Goal: Information Seeking & Learning: Learn about a topic

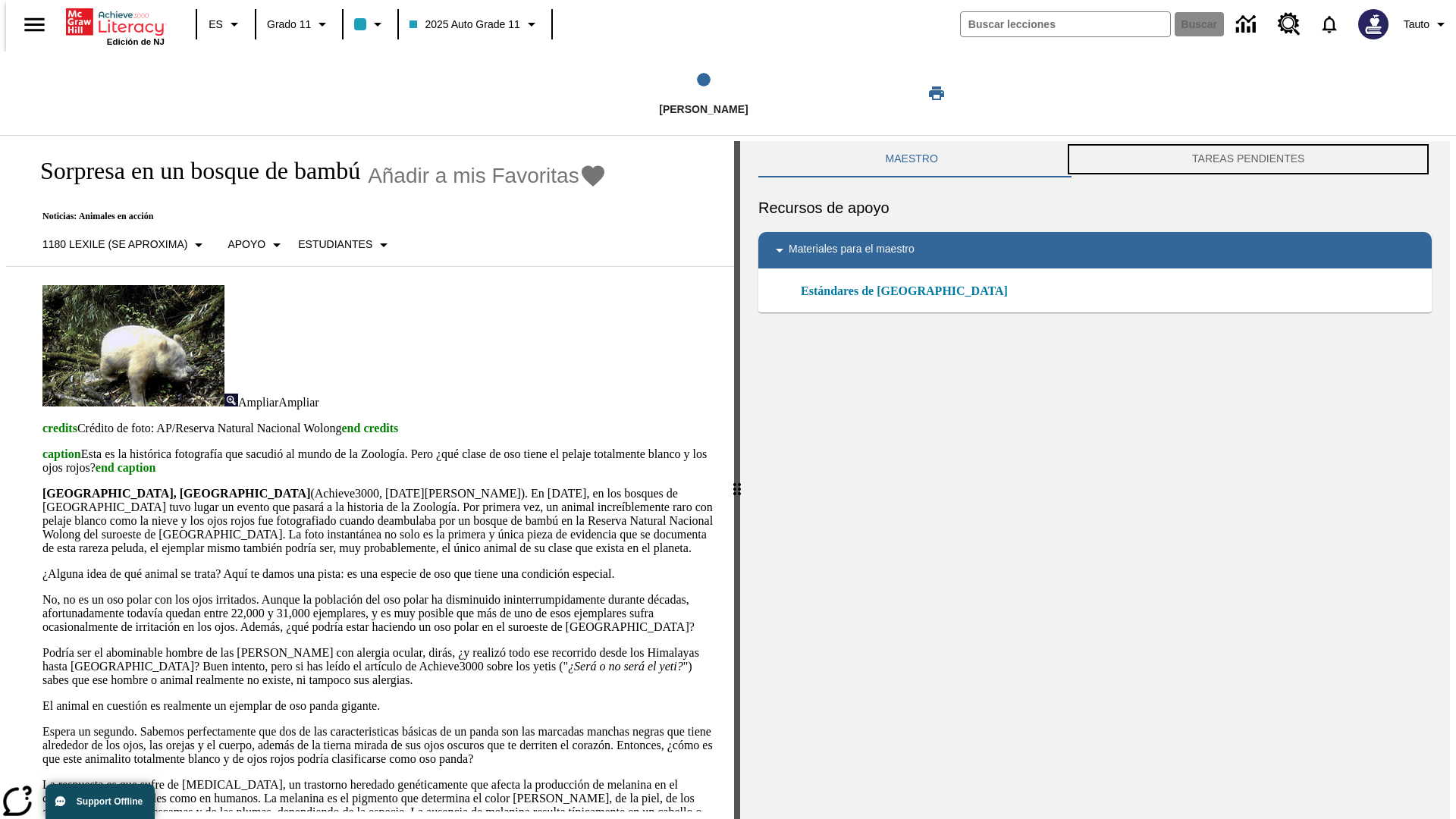
click at [1251, 159] on button "TAREAS PENDIENTES" at bounding box center [1248, 160] width 367 height 37
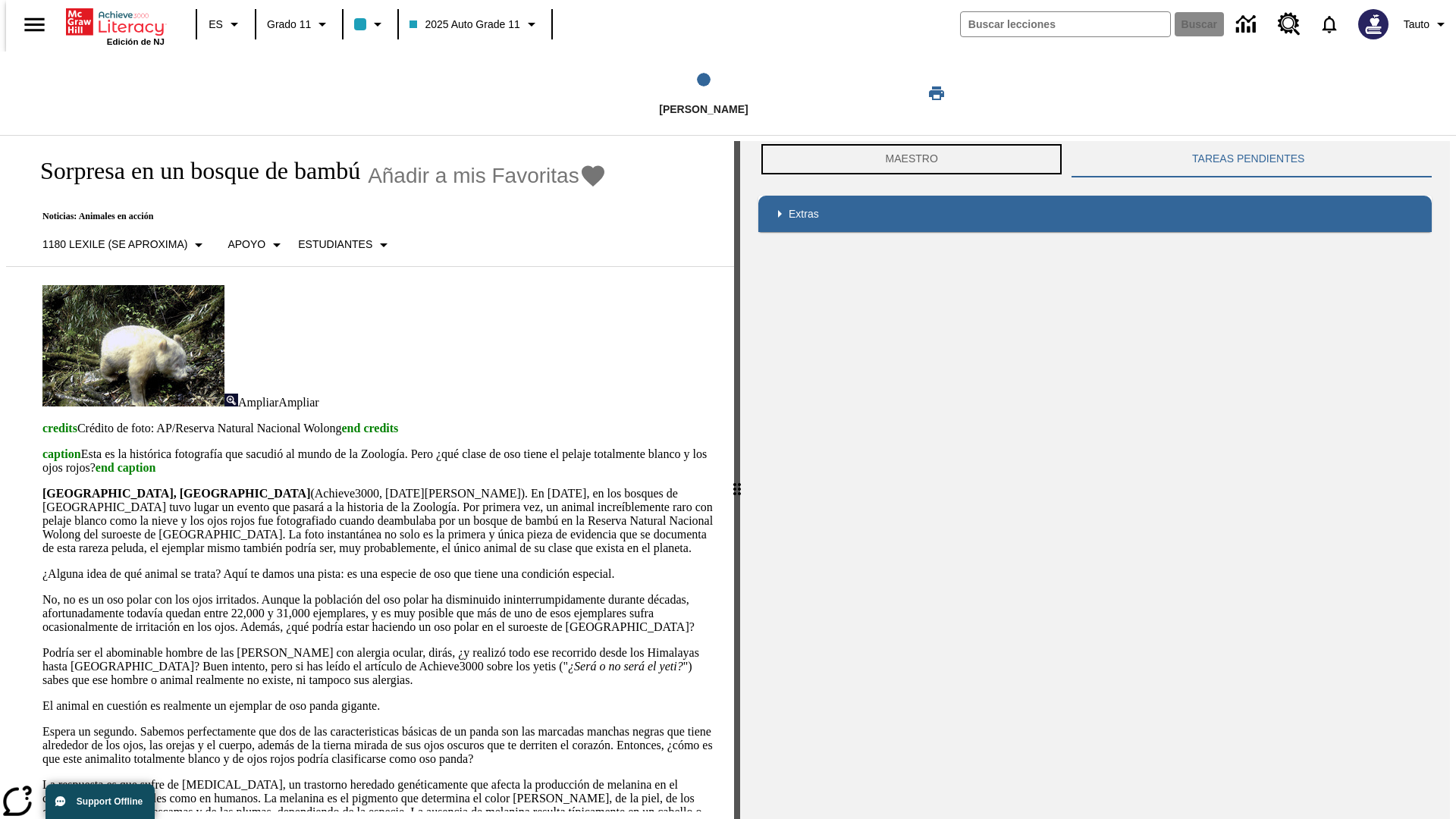
click at [909, 159] on button "Maestro" at bounding box center [912, 160] width 306 height 37
